Goal: Information Seeking & Learning: Learn about a topic

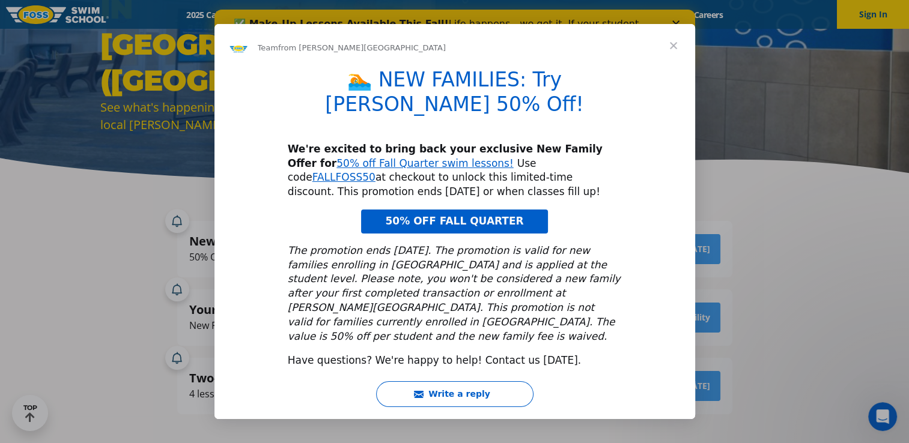
click at [674, 61] on span "Close" at bounding box center [673, 45] width 43 height 43
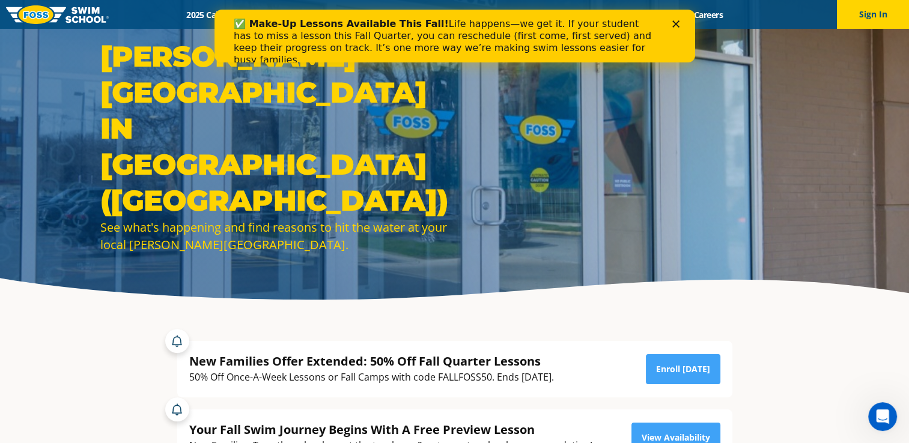
click at [674, 24] on icon "Close" at bounding box center [674, 23] width 7 height 7
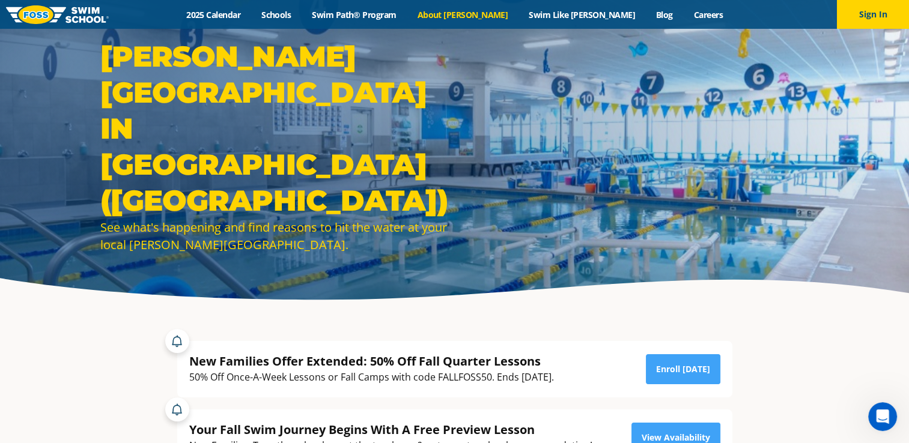
click at [476, 11] on link "About [PERSON_NAME]" at bounding box center [463, 14] width 112 height 11
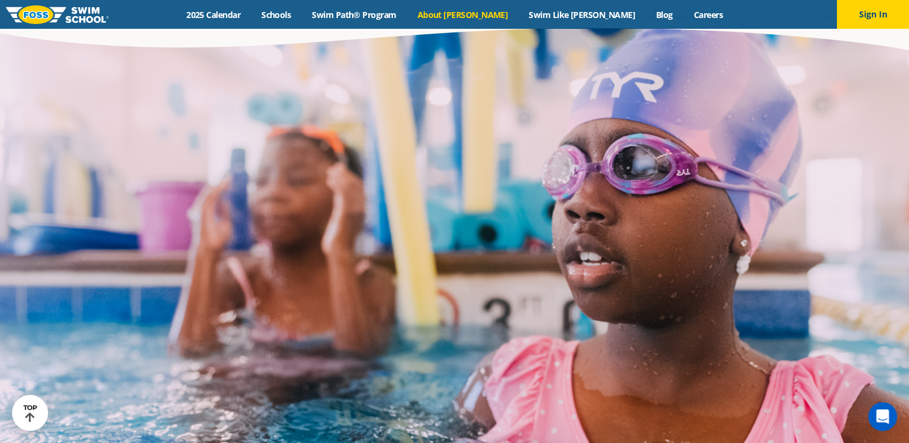
scroll to position [2107, 0]
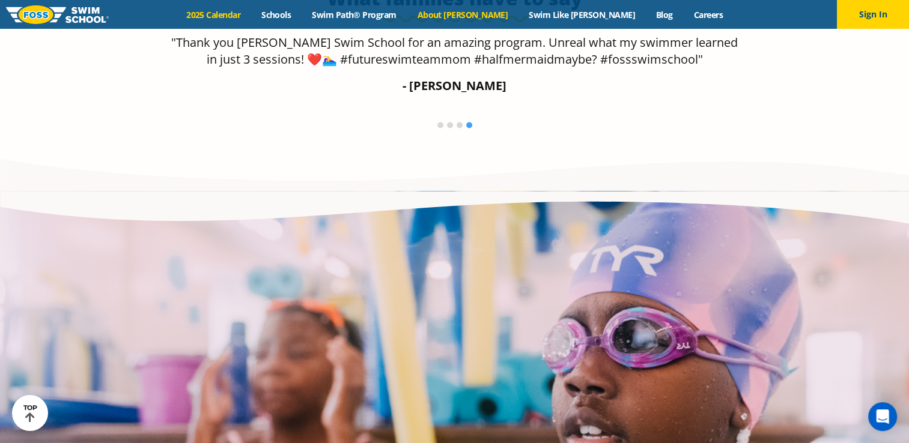
click at [251, 16] on link "2025 Calendar" at bounding box center [213, 14] width 75 height 11
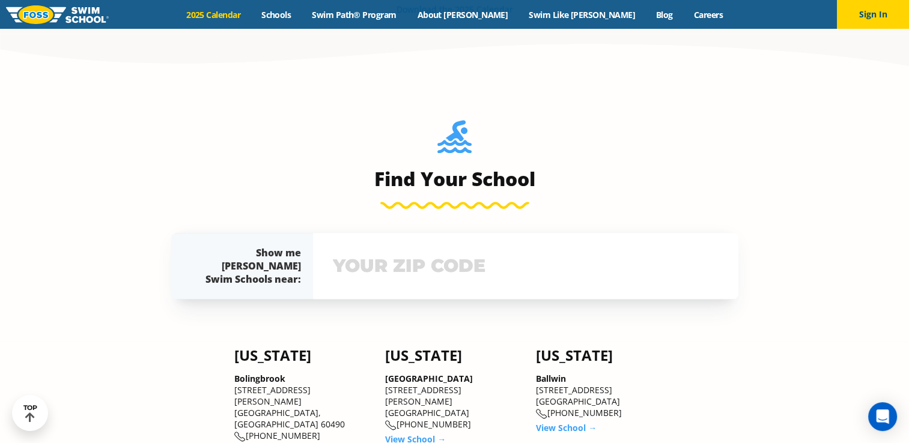
scroll to position [420, 0]
